Goal: Task Accomplishment & Management: Complete application form

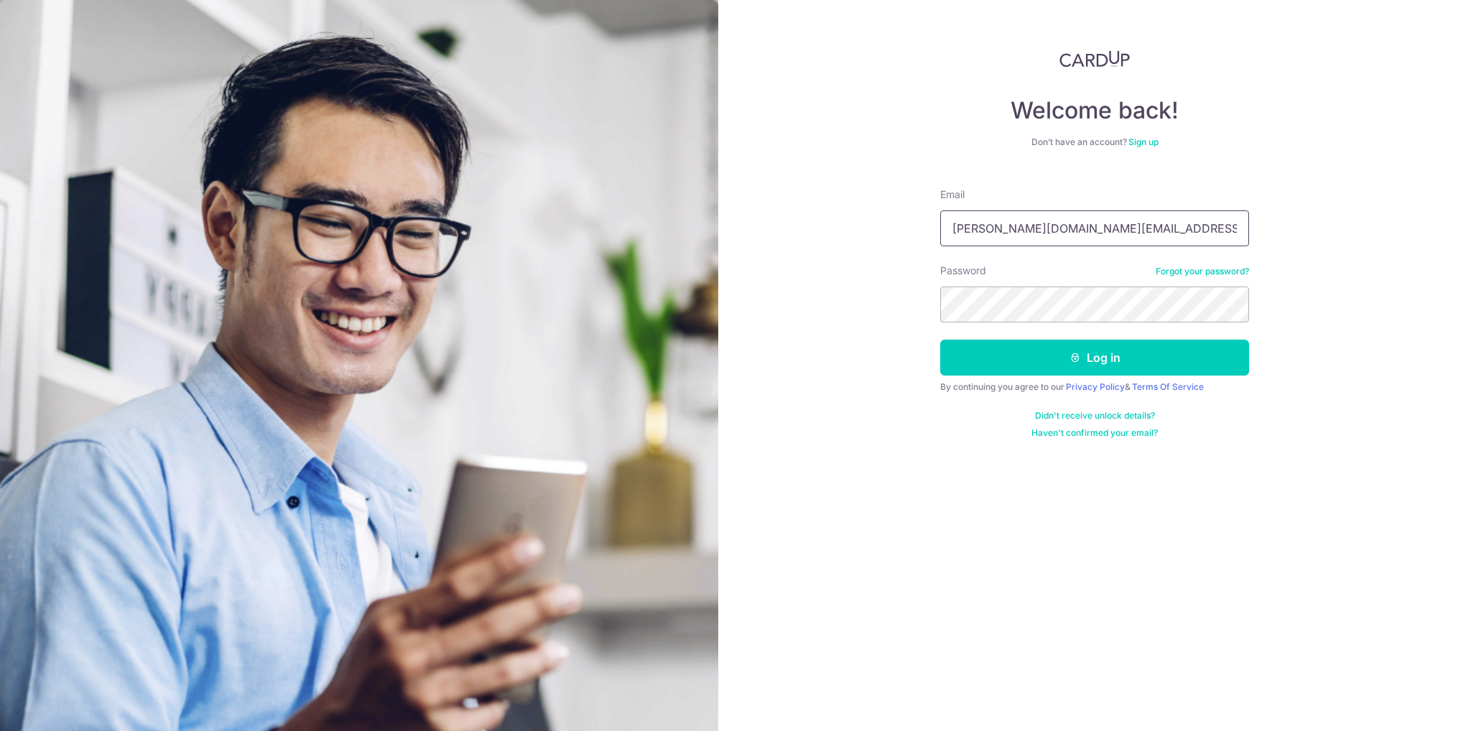
drag, startPoint x: 1161, startPoint y: 243, endPoint x: 1148, endPoint y: 240, distance: 13.2
click at [1152, 241] on input "[PERSON_NAME][DOMAIN_NAME][EMAIL_ADDRESS][PERSON_NAME][DOMAIN_NAME]" at bounding box center [1094, 228] width 309 height 36
click at [1134, 237] on input "Catherine.lai.deals@gmail.com" at bounding box center [1094, 228] width 309 height 36
drag, startPoint x: 1151, startPoint y: 229, endPoint x: 551, endPoint y: 168, distance: 603.4
click at [561, 169] on section "Welcome back! Don’t have an account? Sign up Email Catherine.lai.deals@gmail.co…" at bounding box center [735, 365] width 1471 height 731
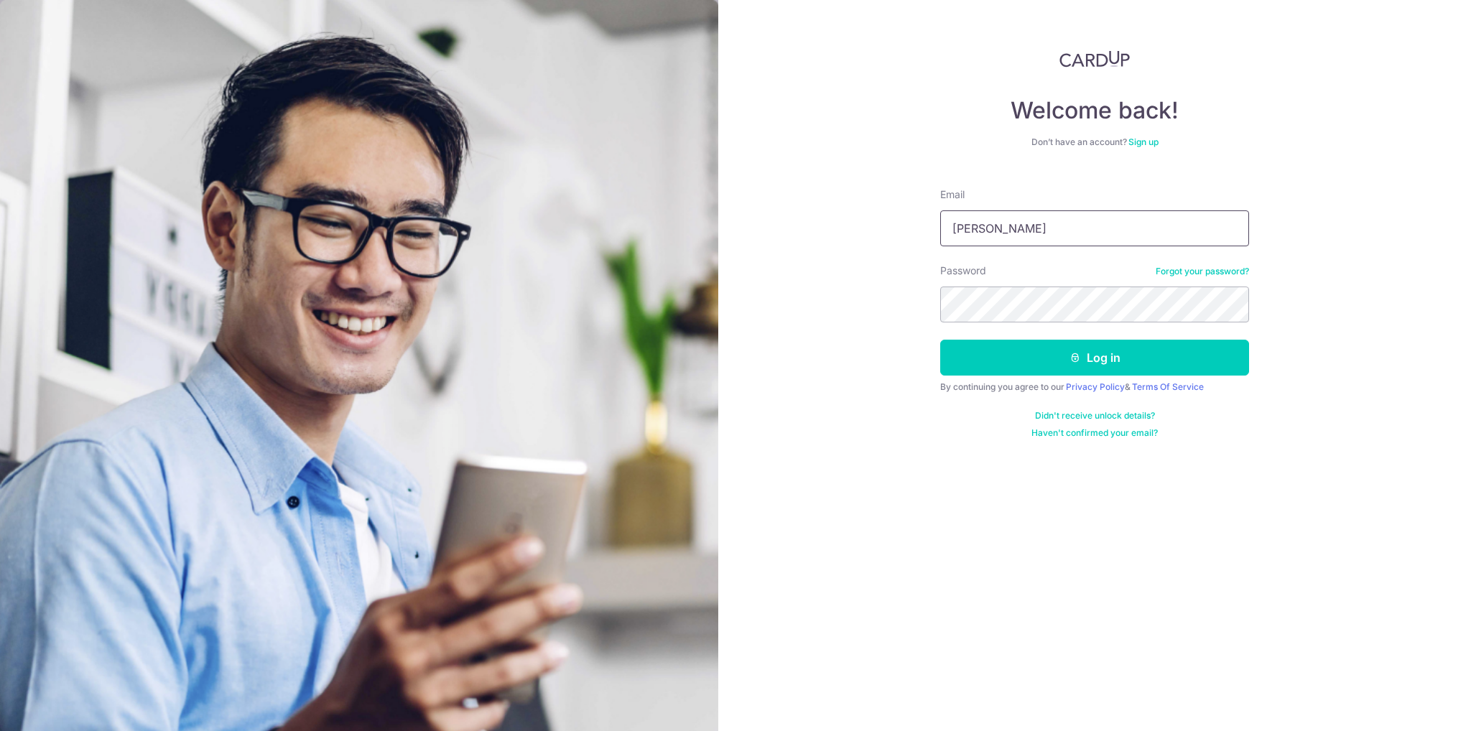
type input "Catherine.lai.deals@gmail.com"
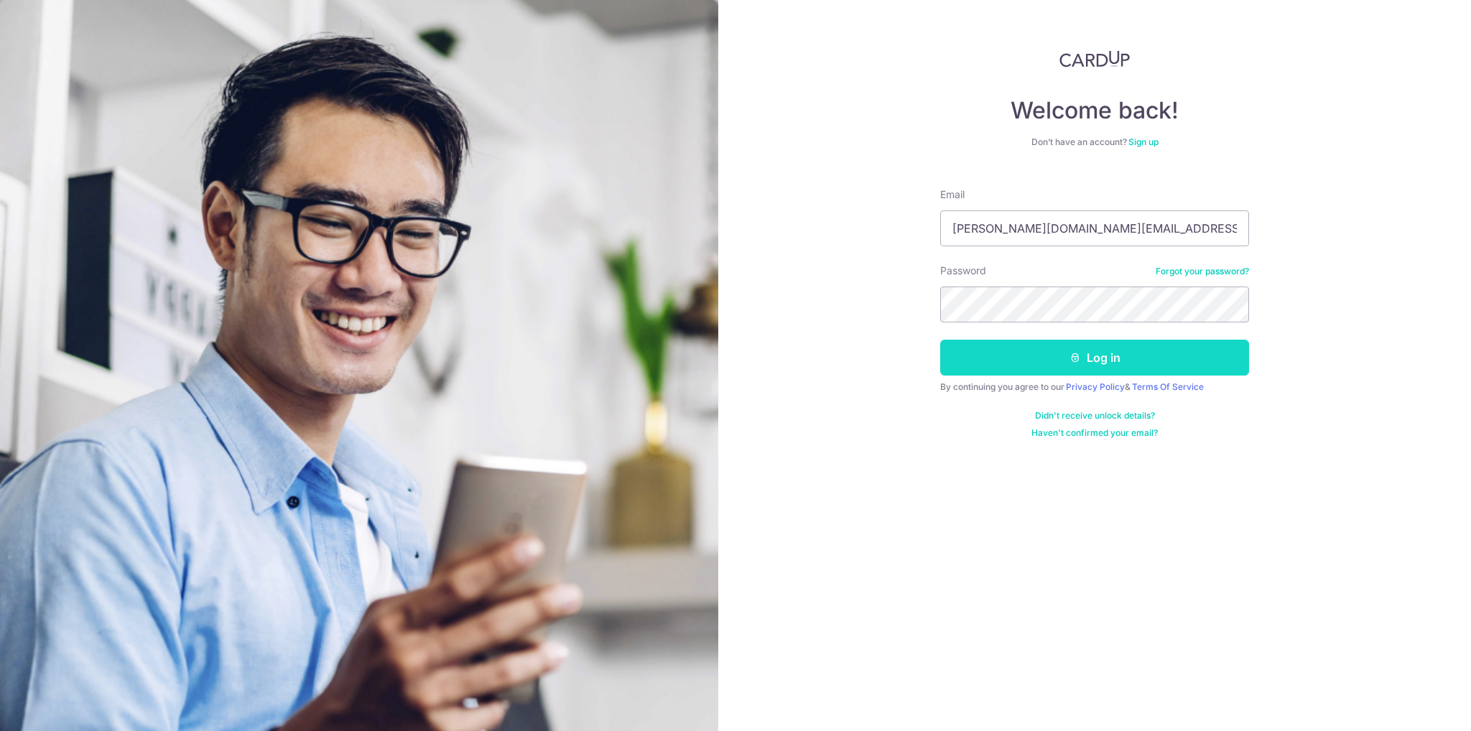
click at [1087, 365] on button "Log in" at bounding box center [1094, 358] width 309 height 36
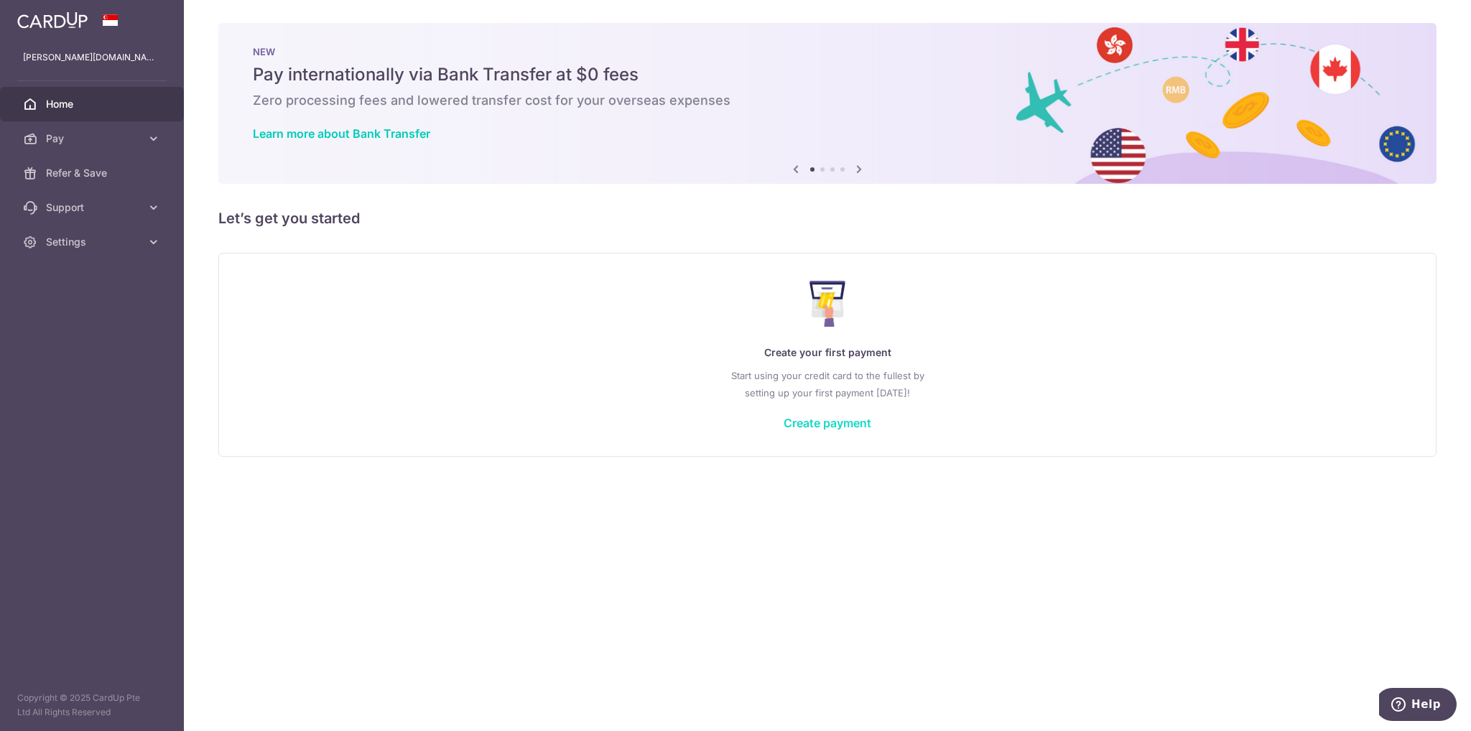
click at [844, 426] on link "Create payment" at bounding box center [827, 423] width 88 height 14
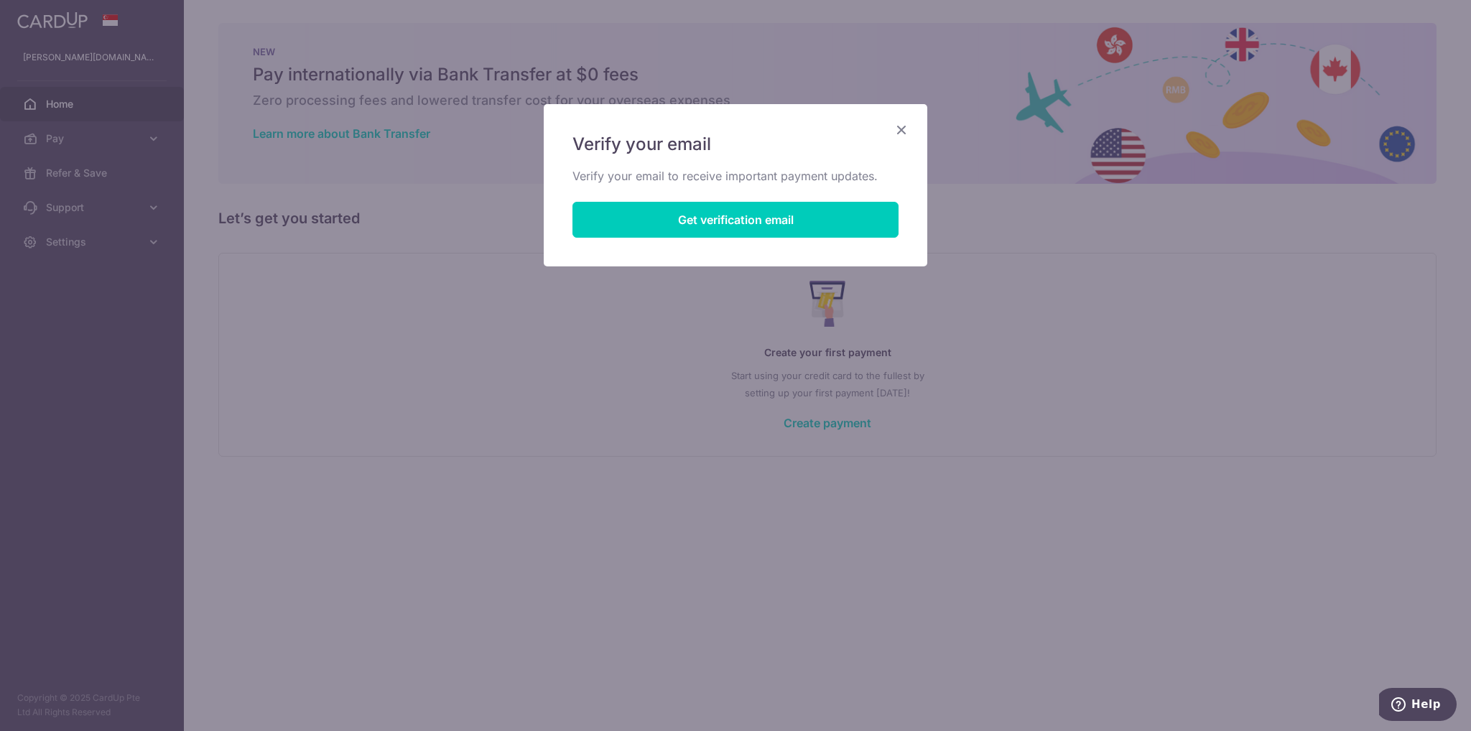
drag, startPoint x: 901, startPoint y: 127, endPoint x: 1016, endPoint y: 35, distance: 147.7
click at [901, 128] on icon "Close" at bounding box center [901, 130] width 17 height 18
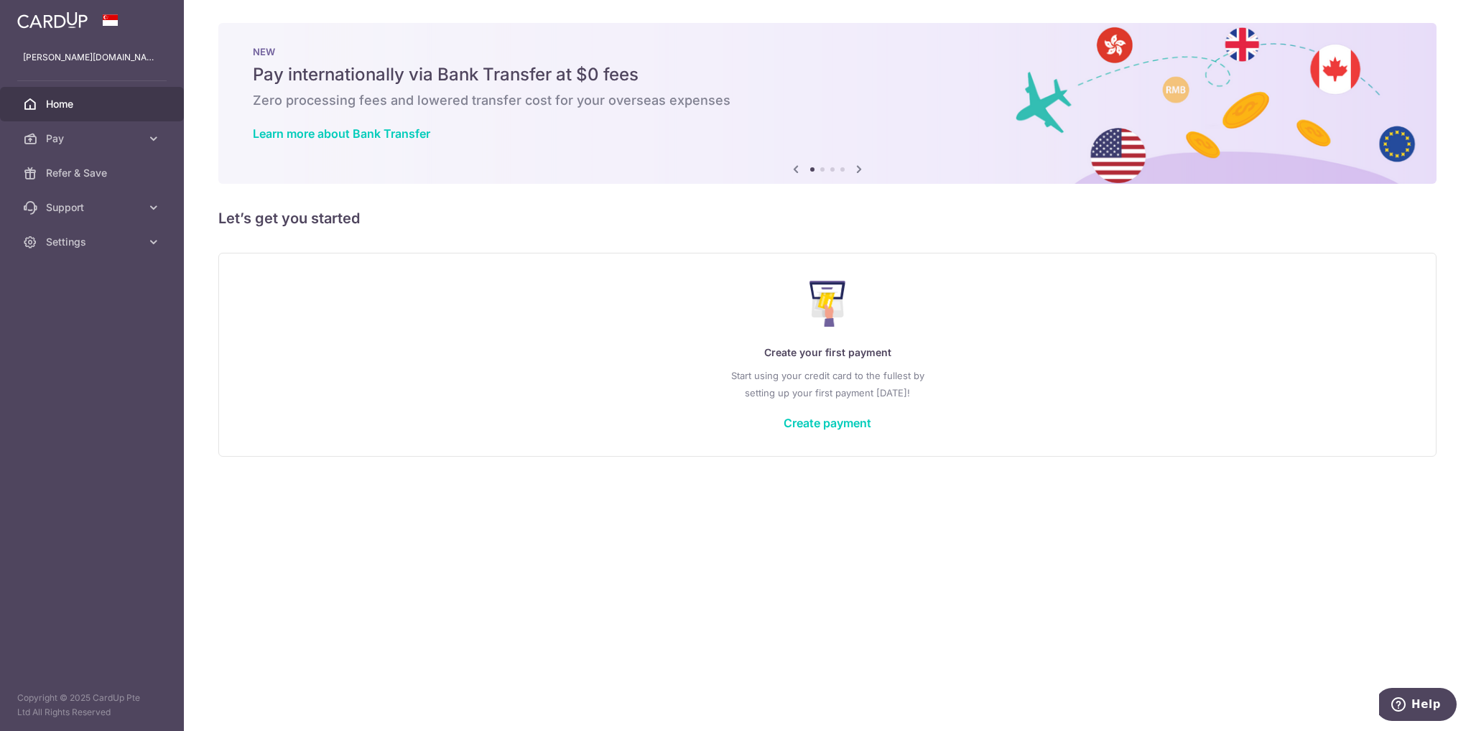
drag, startPoint x: 666, startPoint y: 116, endPoint x: 615, endPoint y: 511, distance: 398.2
click at [554, 526] on div "× Pause Schedule Pause all future payments in this series Pause just this one p…" at bounding box center [827, 365] width 1287 height 731
click at [834, 419] on link "Create payment" at bounding box center [827, 423] width 88 height 14
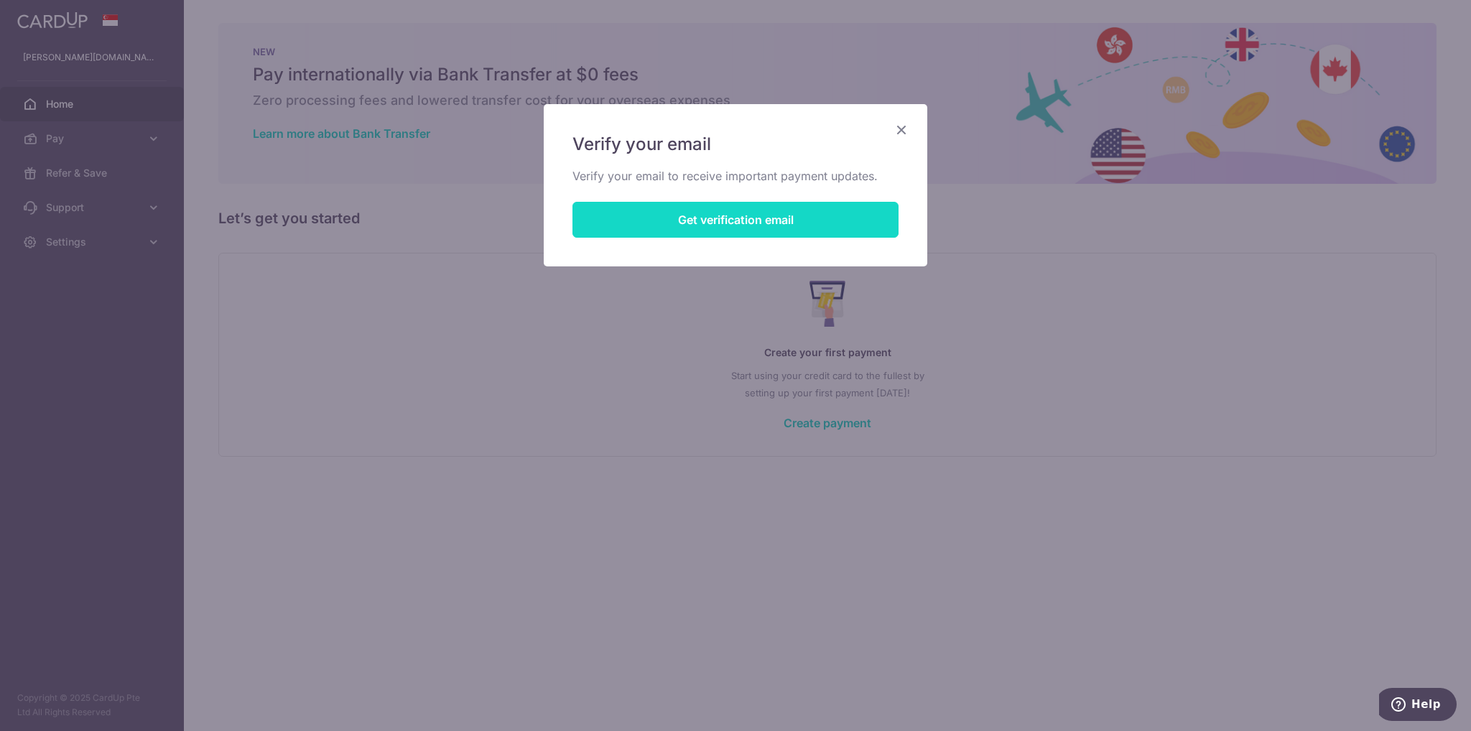
click at [766, 223] on button "Get verification email" at bounding box center [735, 220] width 326 height 36
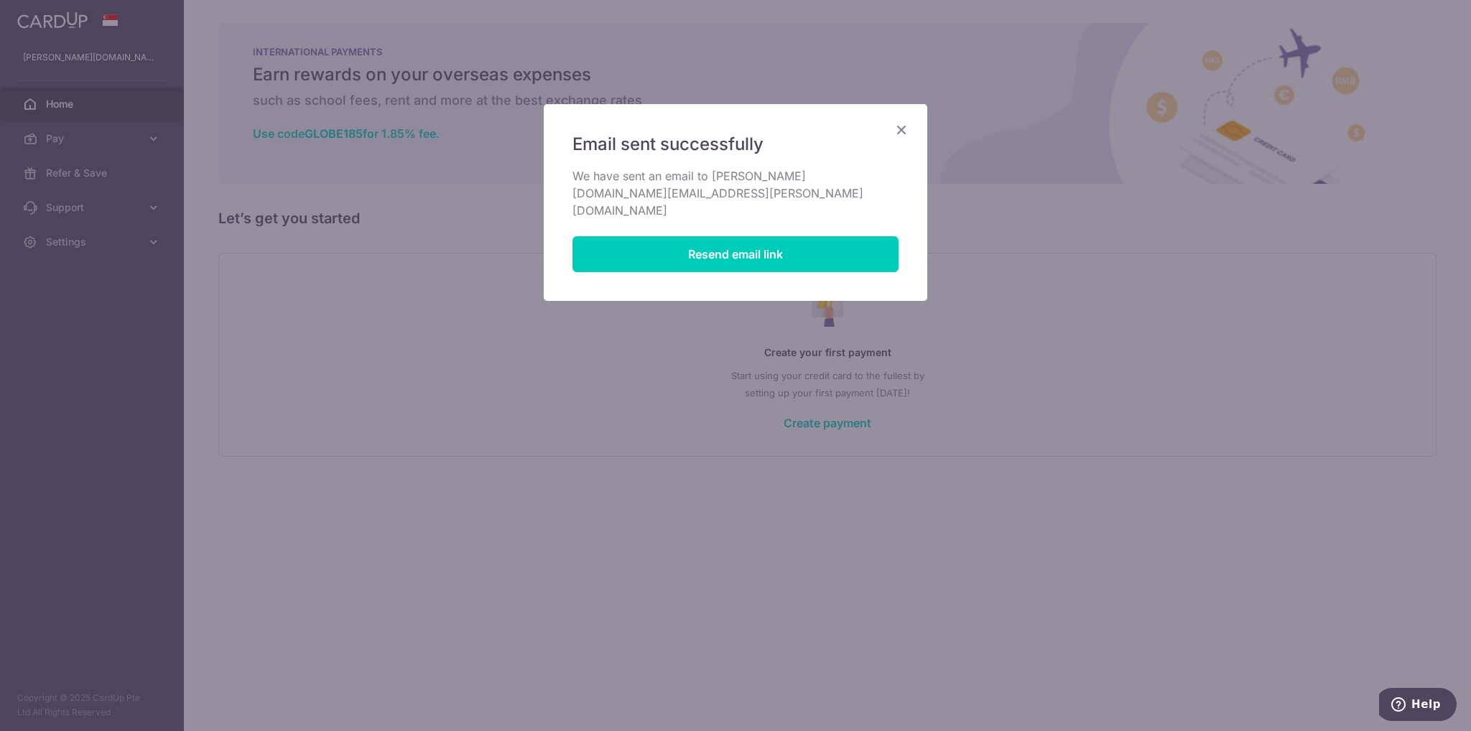
click at [901, 129] on icon "Close" at bounding box center [901, 130] width 17 height 18
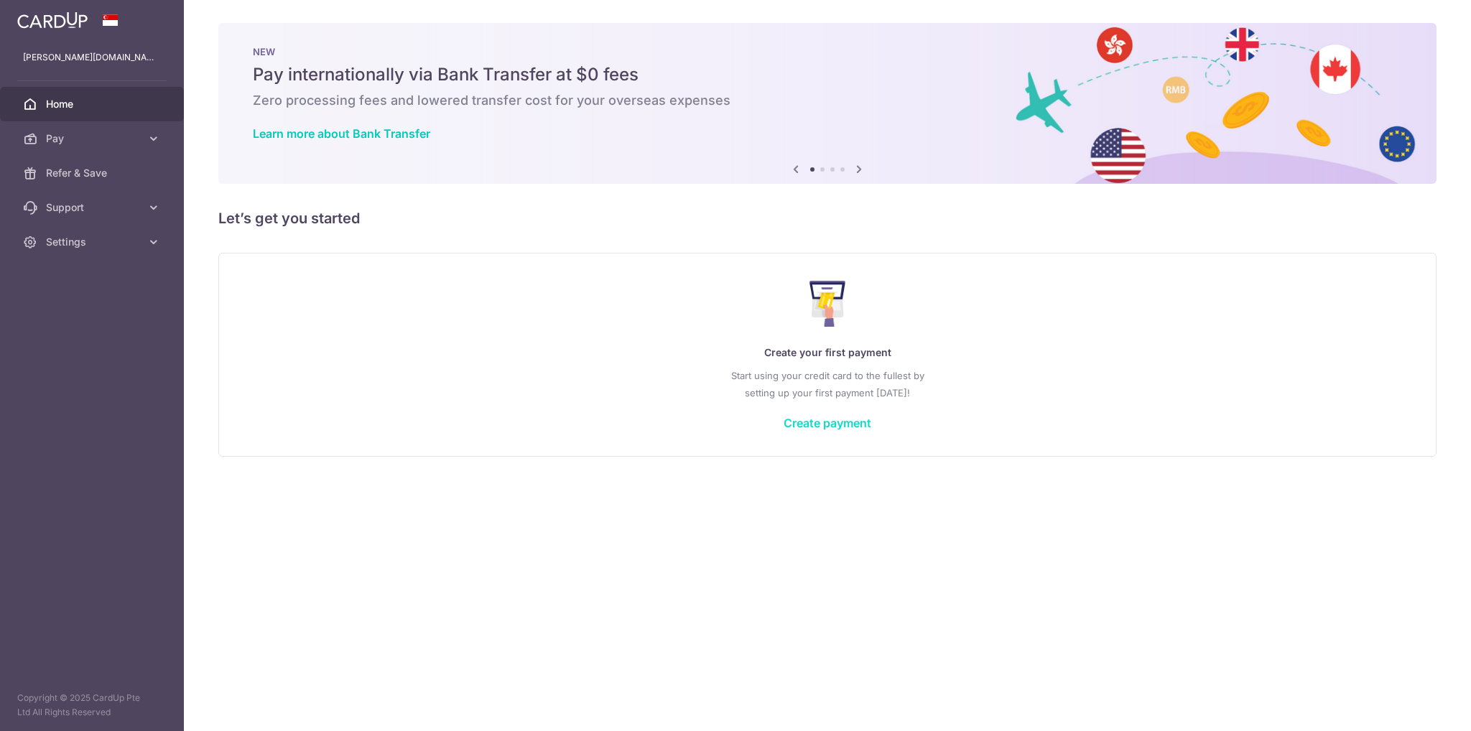
drag, startPoint x: 833, startPoint y: 429, endPoint x: 840, endPoint y: 426, distance: 7.7
click at [833, 429] on link "Create payment" at bounding box center [827, 423] width 88 height 14
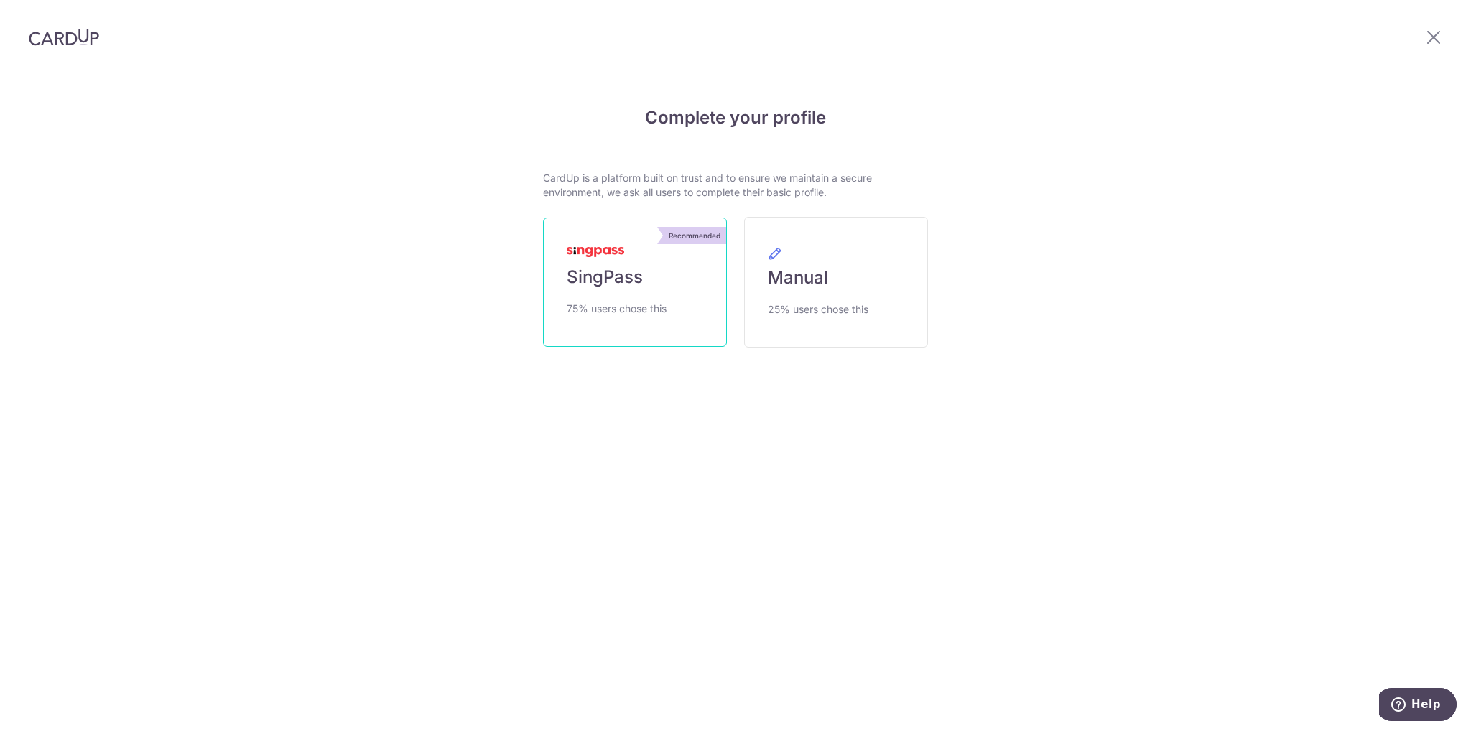
click at [646, 304] on span "75% users chose this" at bounding box center [617, 308] width 100 height 17
click at [640, 278] on span "SingPass" at bounding box center [605, 277] width 76 height 23
